Goal: Check status: Check status

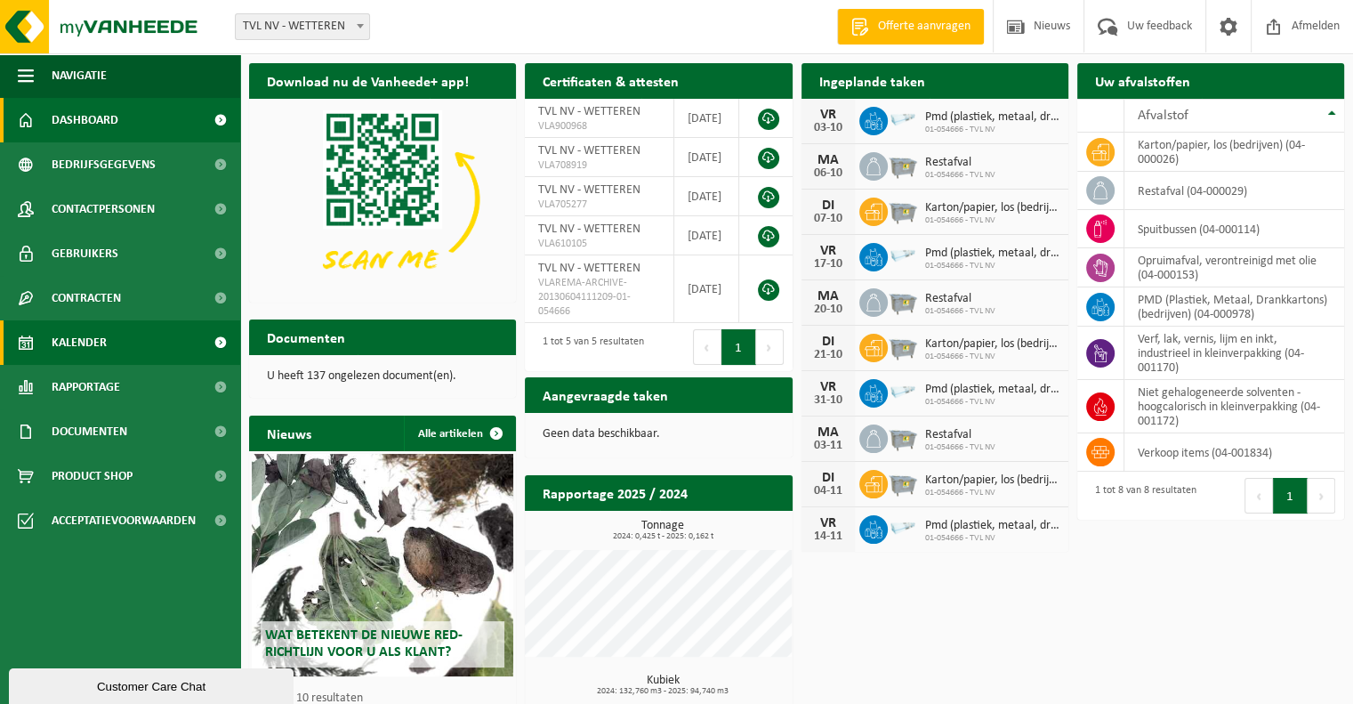
click at [101, 344] on span "Kalender" at bounding box center [79, 342] width 55 height 44
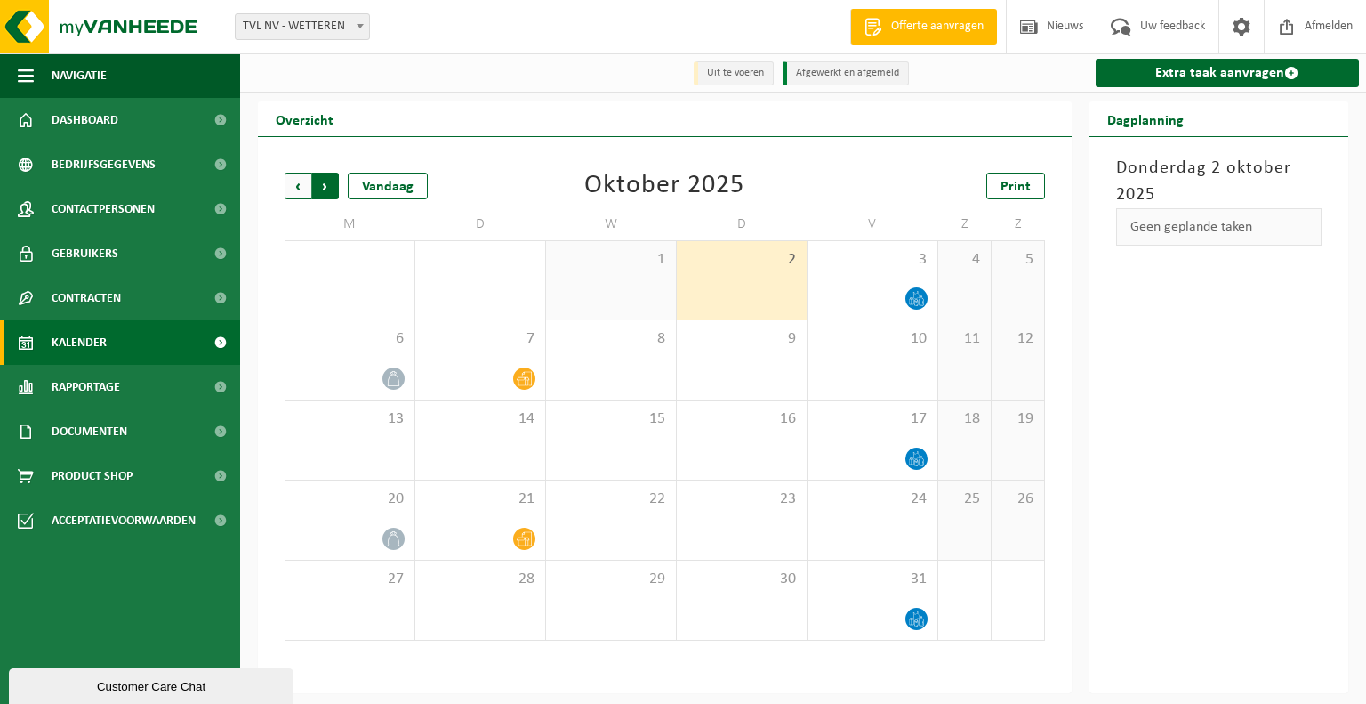
click at [300, 186] on span "Vorige" at bounding box center [298, 186] width 27 height 27
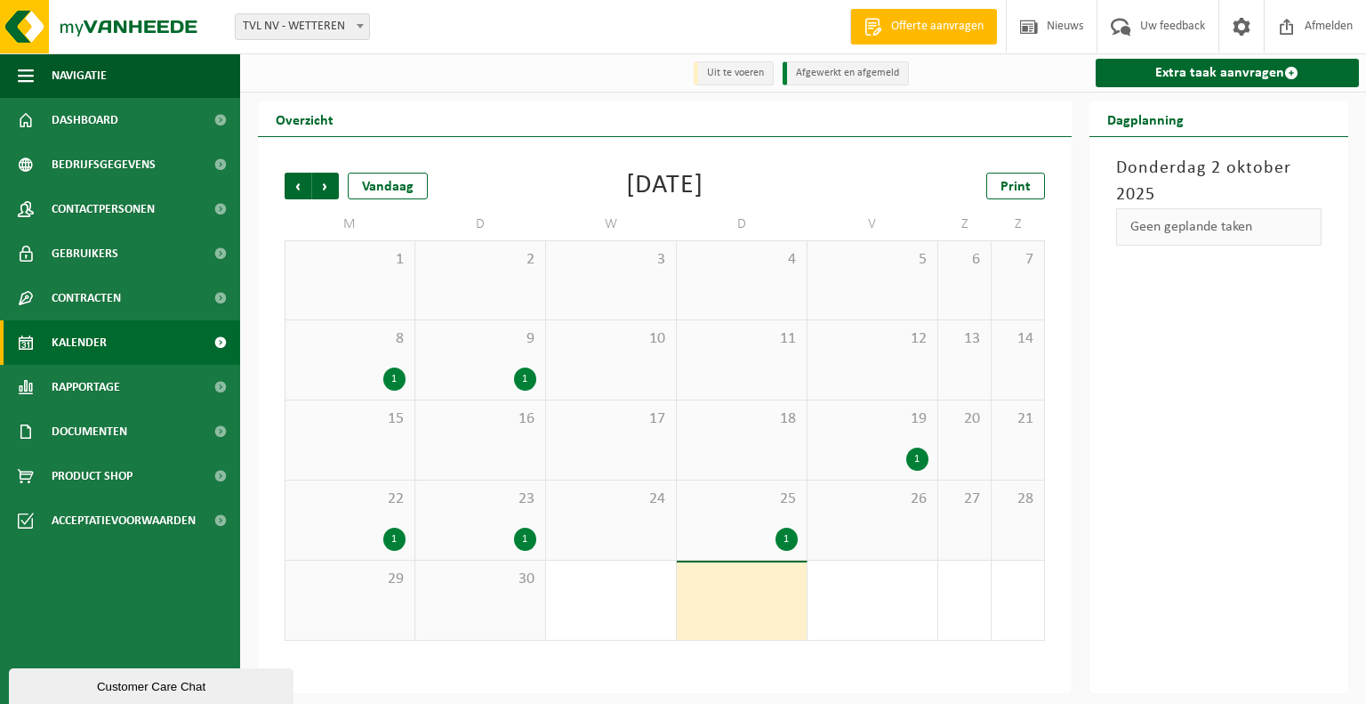
click at [747, 530] on div "1" at bounding box center [742, 538] width 112 height 23
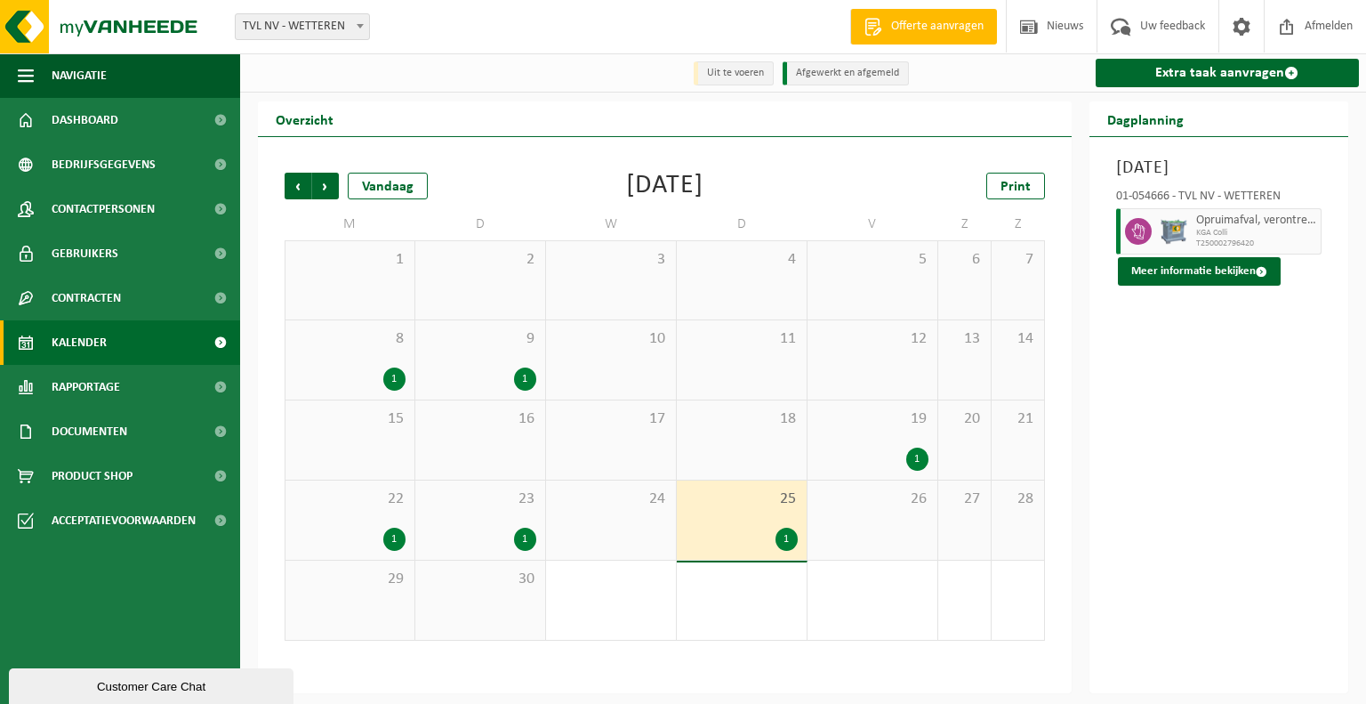
click at [500, 526] on div "23 1" at bounding box center [480, 519] width 130 height 79
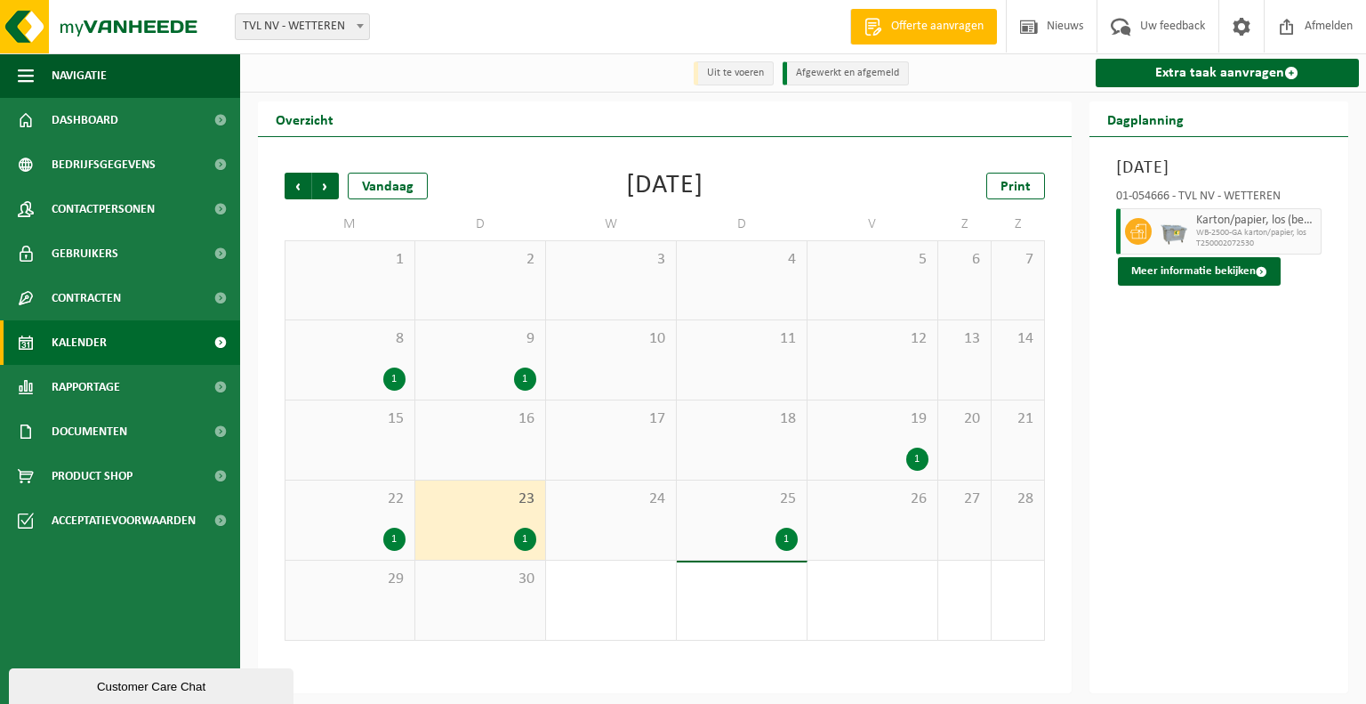
click at [882, 437] on div "19 1" at bounding box center [873, 439] width 130 height 79
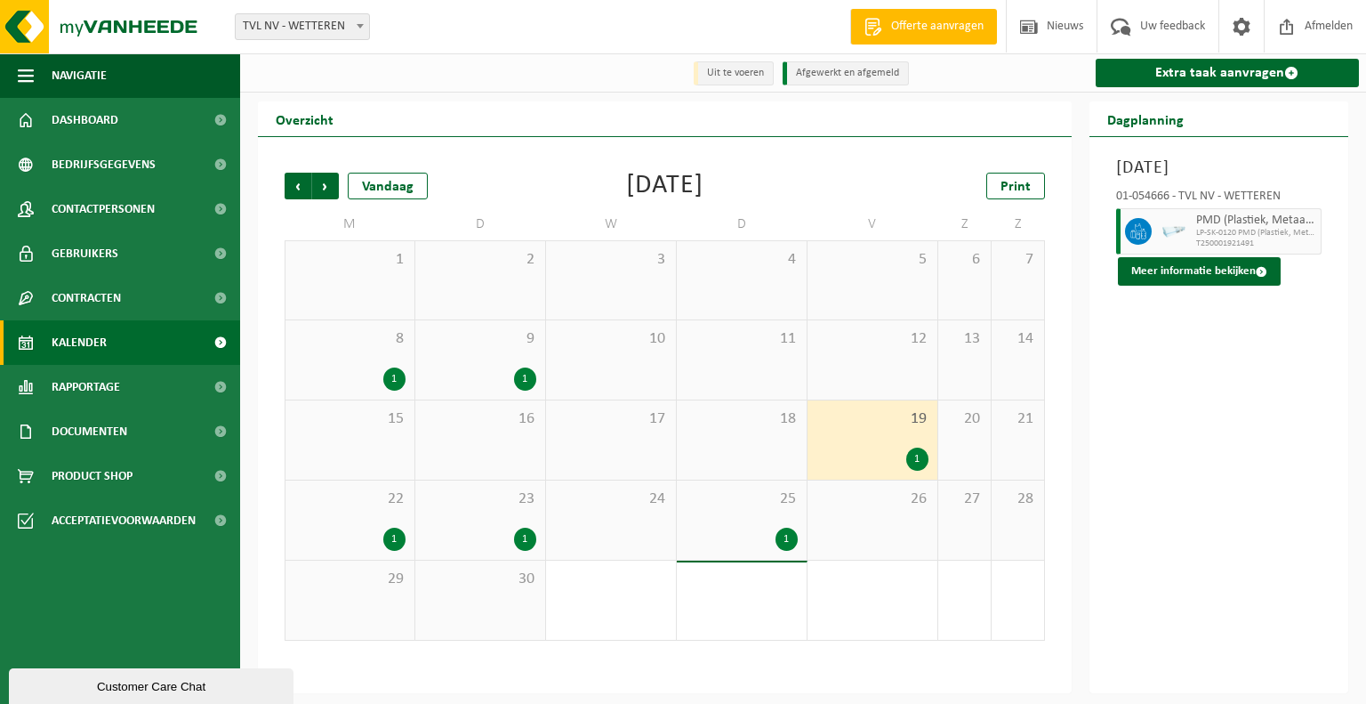
click at [869, 517] on div "26" at bounding box center [873, 519] width 130 height 79
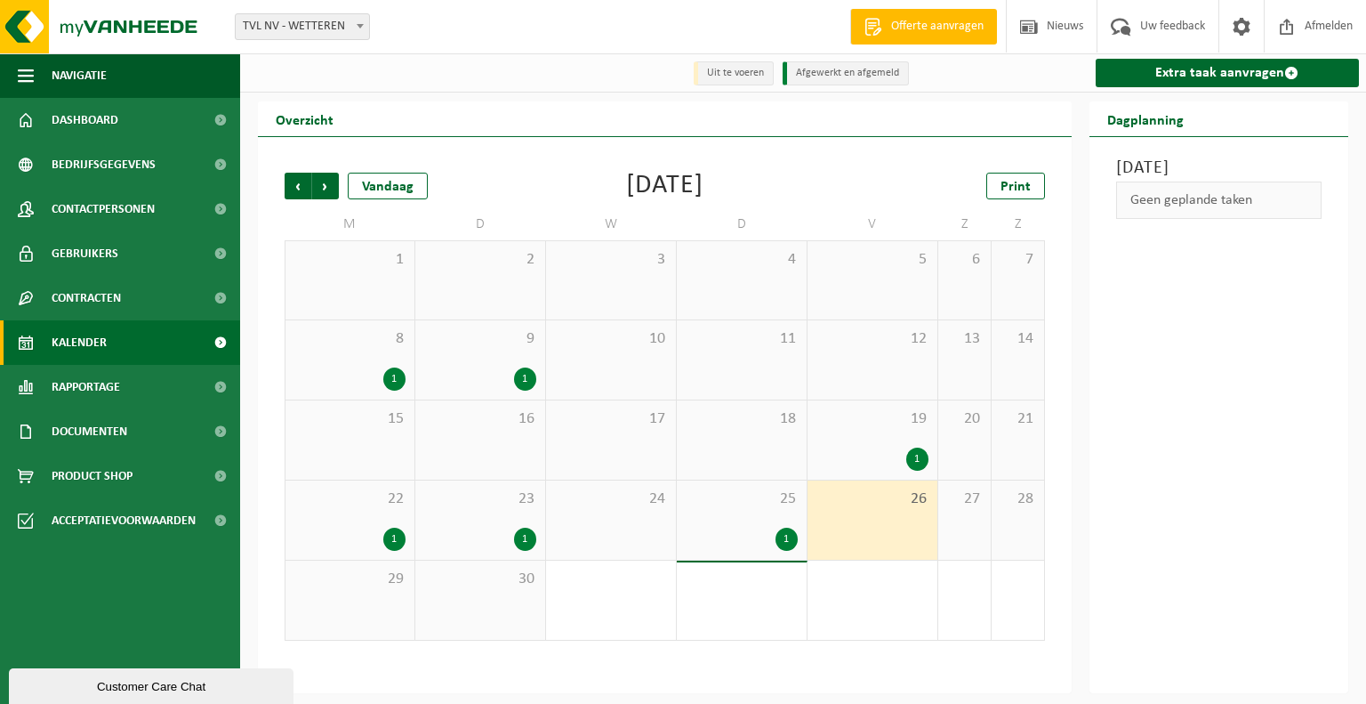
click at [503, 593] on div "30" at bounding box center [480, 599] width 130 height 79
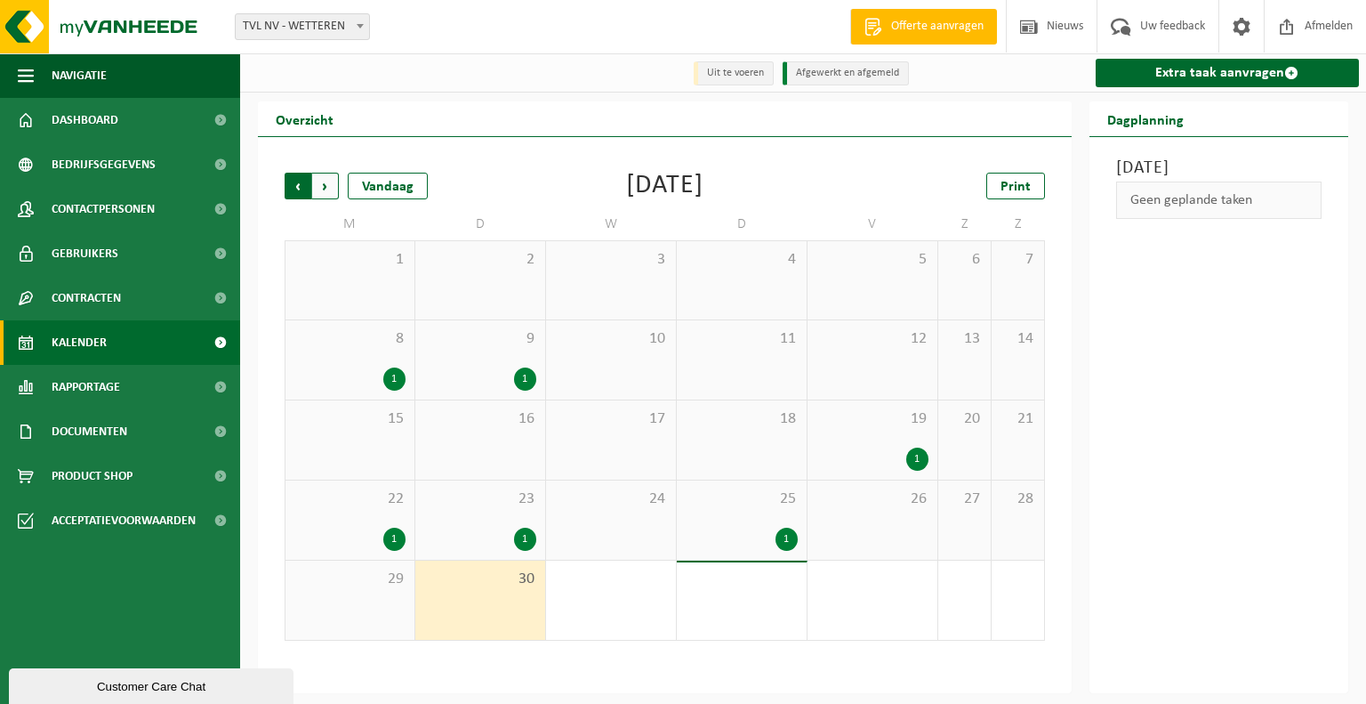
click at [326, 188] on span "Volgende" at bounding box center [325, 186] width 27 height 27
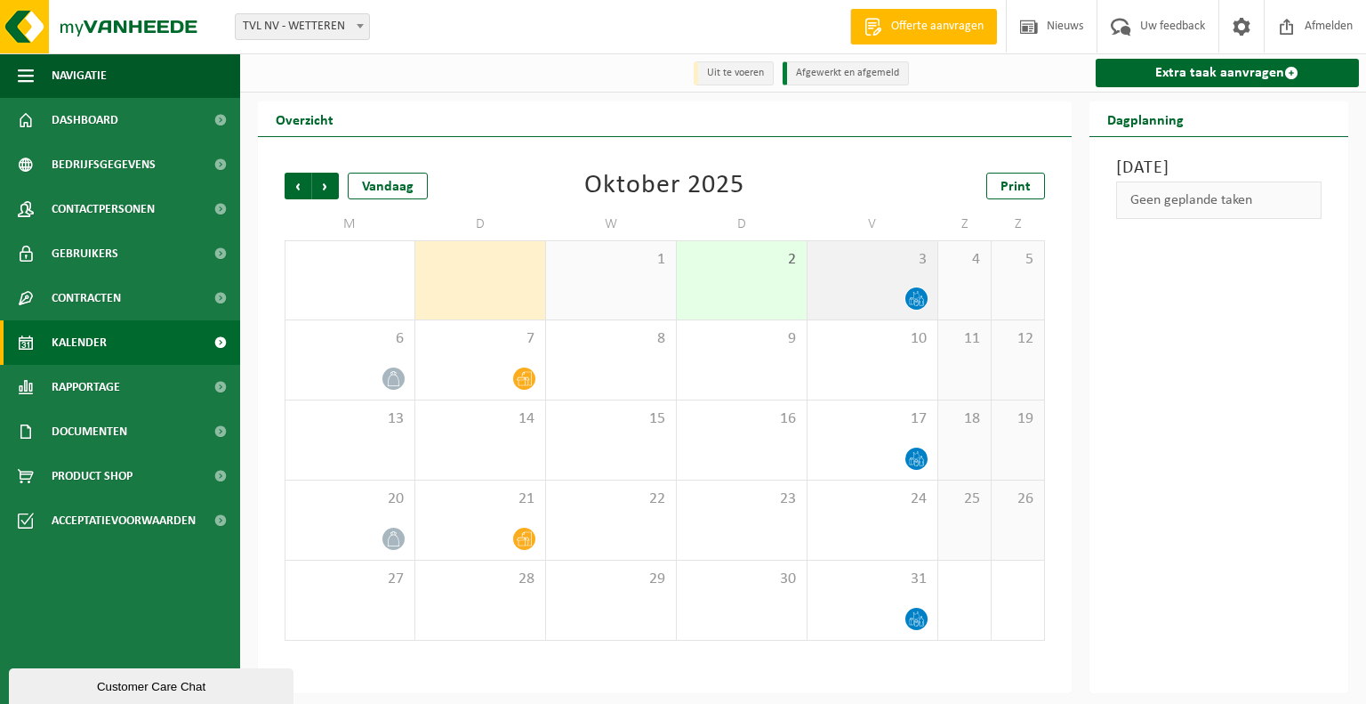
click at [875, 284] on div "3" at bounding box center [873, 280] width 130 height 78
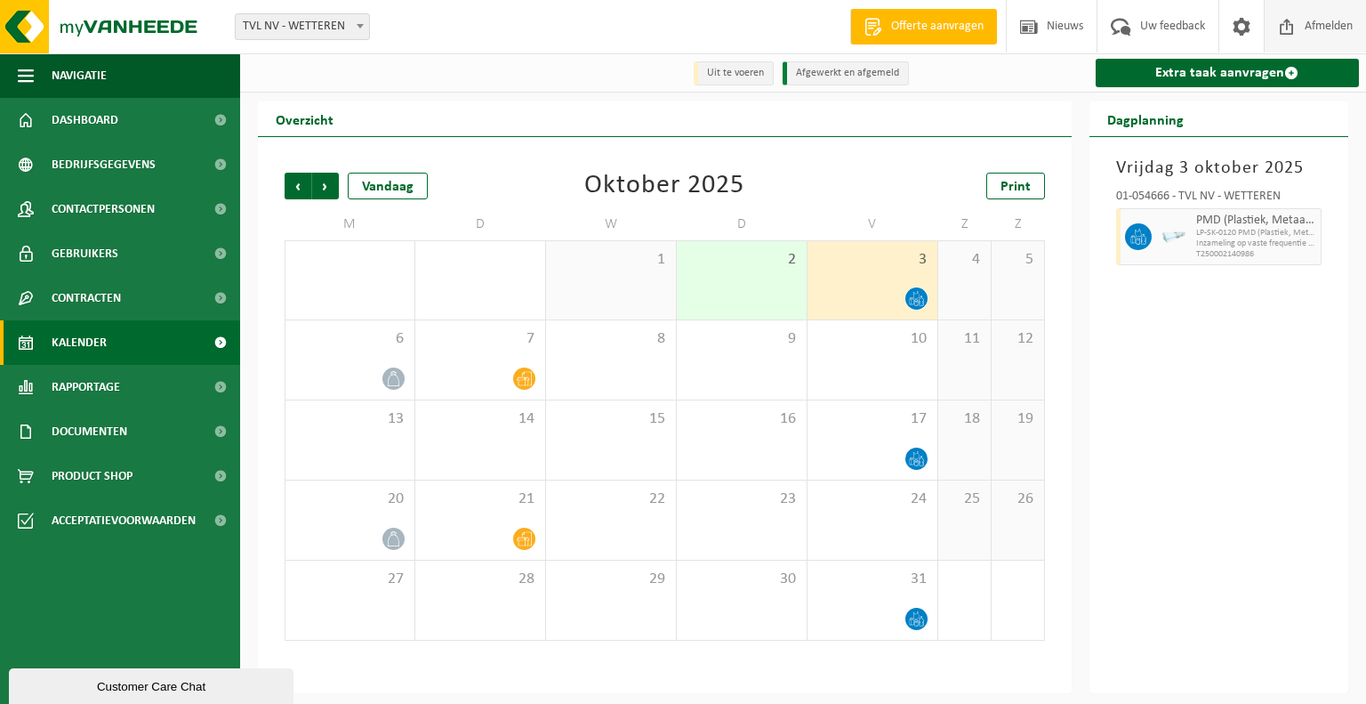
click at [1317, 31] on span "Afmelden" at bounding box center [1328, 26] width 57 height 52
